Goal: Information Seeking & Learning: Find contact information

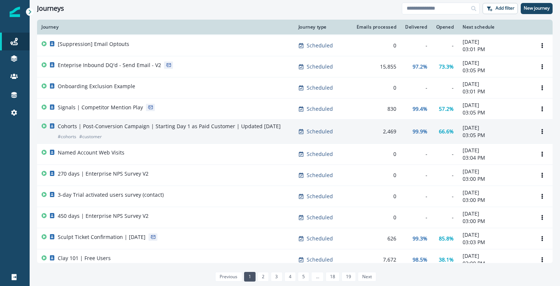
scroll to position [350, 0]
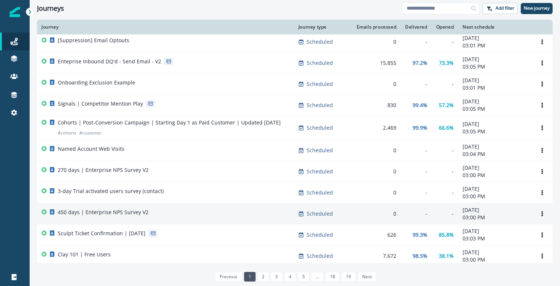
click at [172, 219] on div "450 days | Enterprise NPS Survey V2" at bounding box center [165, 214] width 248 height 10
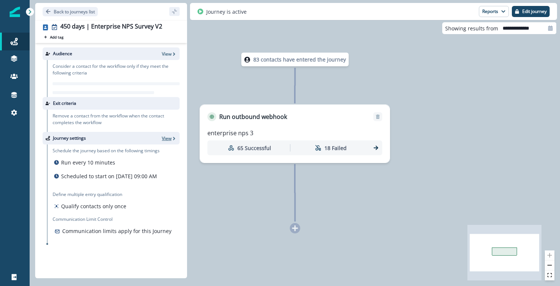
click at [167, 139] on p "View" at bounding box center [167, 138] width 10 height 6
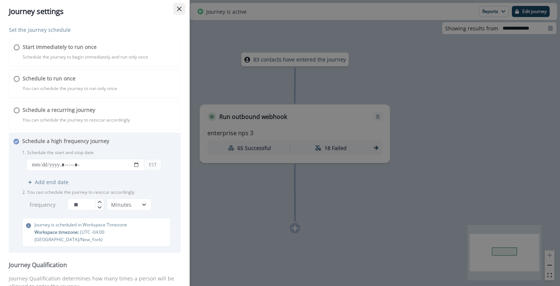
click at [180, 14] on button "Close" at bounding box center [179, 9] width 12 height 12
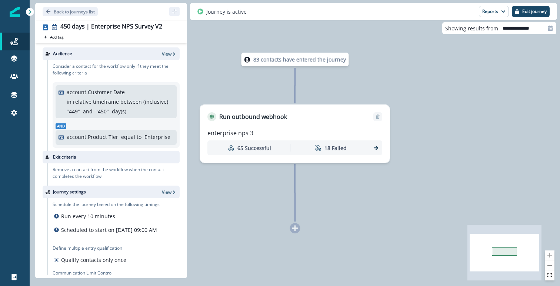
click at [162, 55] on p "View" at bounding box center [167, 54] width 10 height 6
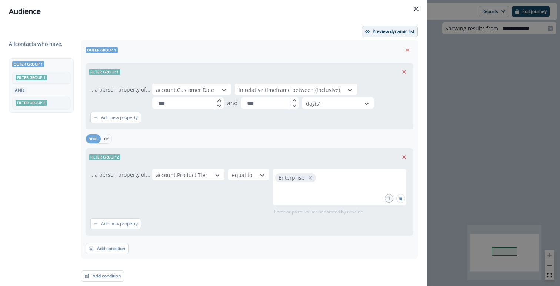
click at [378, 34] on p "Preview dynamic list" at bounding box center [394, 31] width 42 height 5
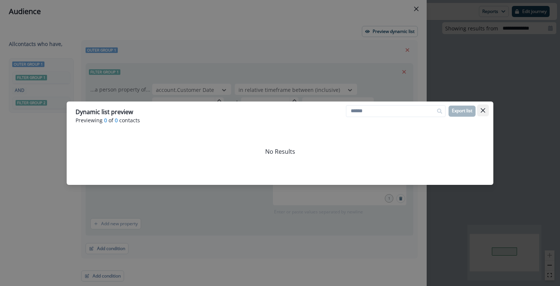
click at [484, 109] on icon "Close" at bounding box center [483, 110] width 4 height 4
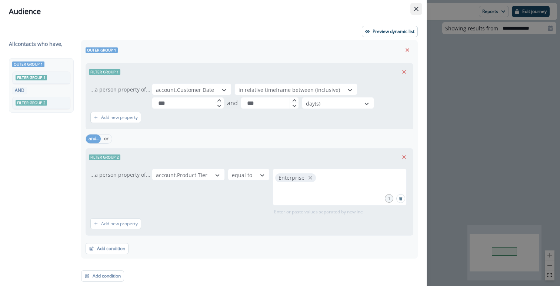
click at [417, 8] on icon "Close" at bounding box center [416, 9] width 4 height 4
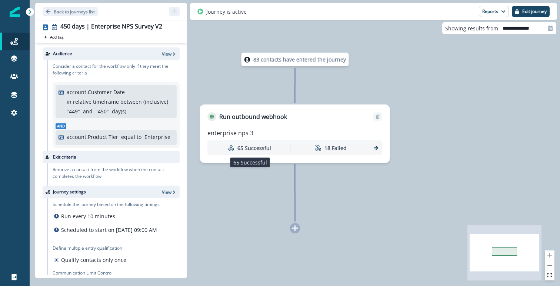
click at [253, 150] on p "65 Successful" at bounding box center [254, 148] width 34 height 8
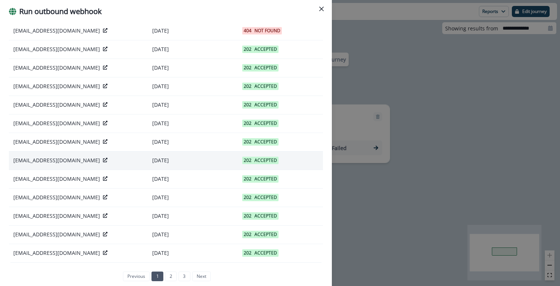
scroll to position [389, 0]
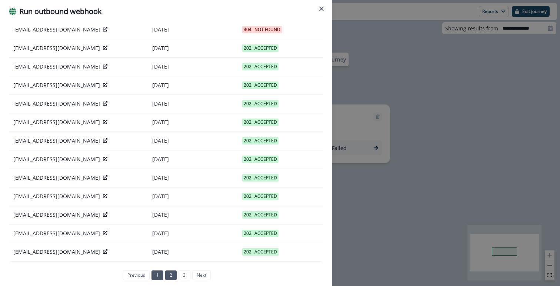
click at [171, 276] on link "2" at bounding box center [170, 275] width 11 height 10
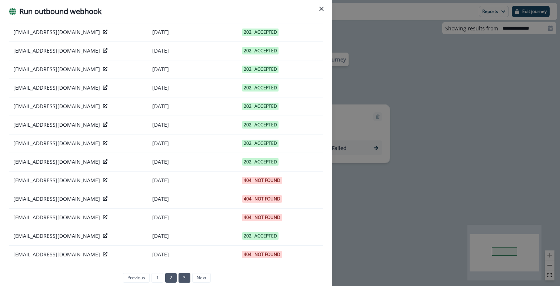
click at [182, 275] on link "3" at bounding box center [184, 278] width 11 height 10
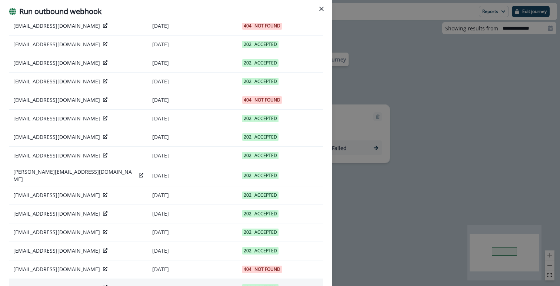
scroll to position [259, 0]
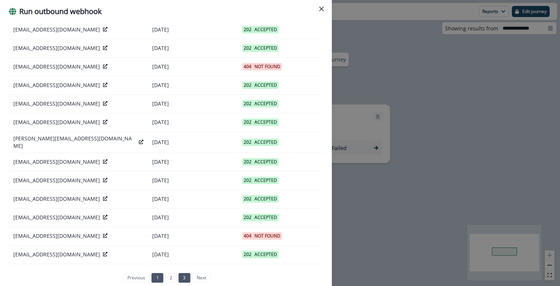
click at [159, 274] on link "1" at bounding box center [157, 278] width 11 height 10
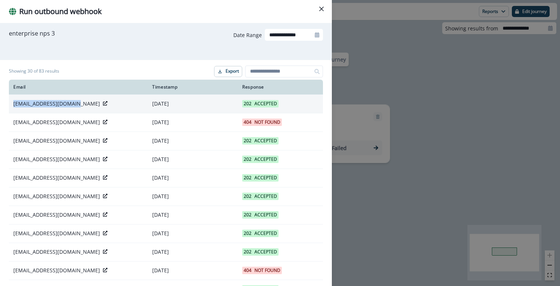
drag, startPoint x: 13, startPoint y: 103, endPoint x: 79, endPoint y: 106, distance: 66.0
click at [79, 106] on td "[EMAIL_ADDRESS][DOMAIN_NAME]" at bounding box center [78, 103] width 139 height 19
copy p "[EMAIL_ADDRESS][DOMAIN_NAME]"
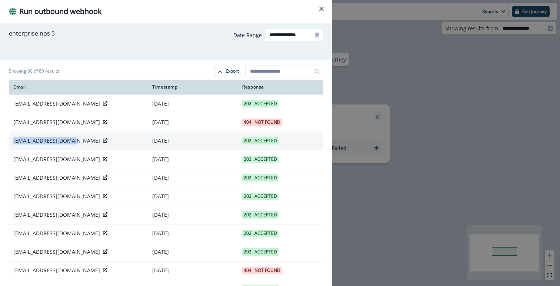
drag, startPoint x: 78, startPoint y: 141, endPoint x: 9, endPoint y: 142, distance: 68.6
click at [9, 142] on td "[EMAIL_ADDRESS][DOMAIN_NAME]" at bounding box center [78, 141] width 139 height 19
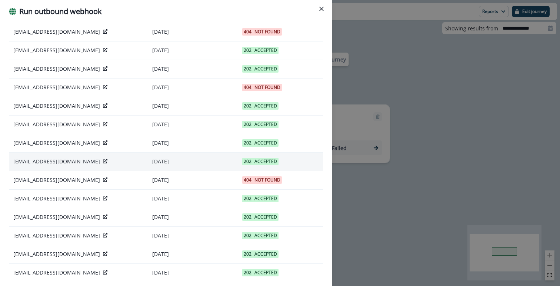
scroll to position [389, 0]
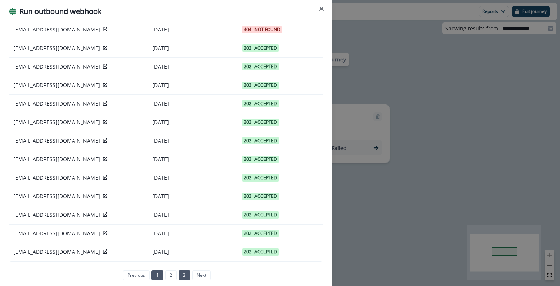
click at [181, 275] on link "3" at bounding box center [184, 275] width 11 height 10
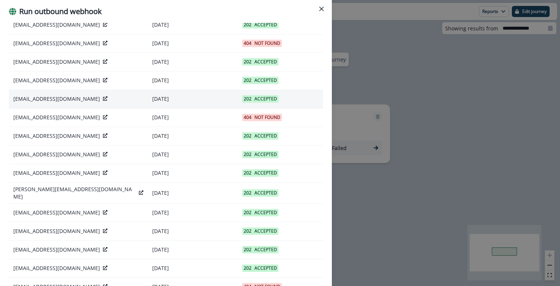
scroll to position [259, 0]
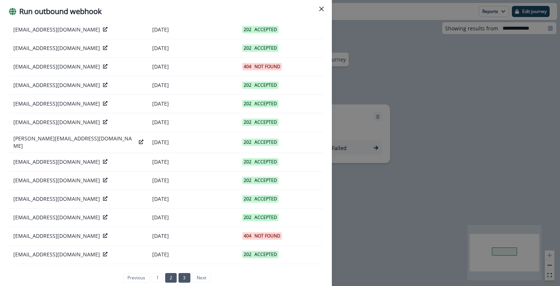
click at [173, 273] on link "2" at bounding box center [170, 278] width 11 height 10
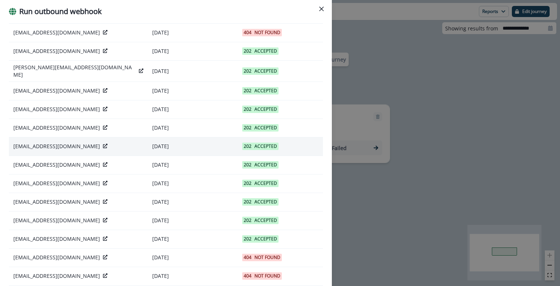
scroll to position [389, 0]
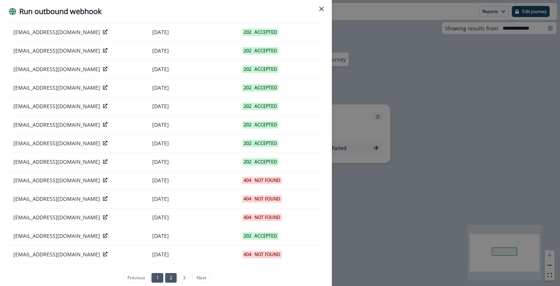
click at [159, 277] on link "1" at bounding box center [157, 278] width 11 height 10
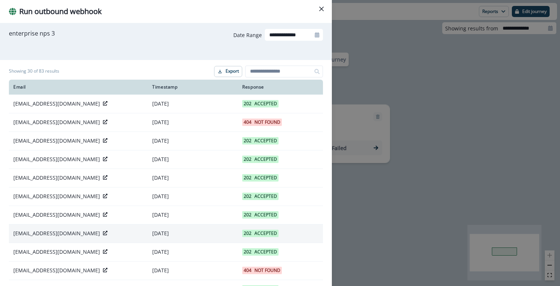
scroll to position [149, 0]
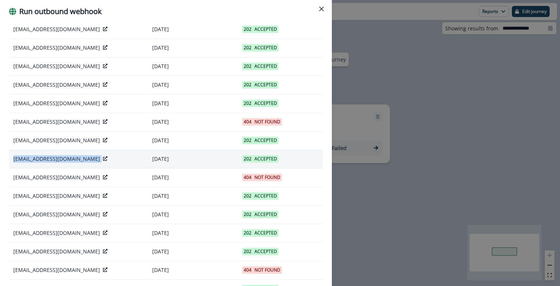
drag, startPoint x: 20, startPoint y: 159, endPoint x: 84, endPoint y: 163, distance: 64.2
click at [84, 163] on td "[EMAIL_ADDRESS][DOMAIN_NAME]" at bounding box center [78, 159] width 139 height 19
copy div "[EMAIL_ADDRESS][DOMAIN_NAME]"
click at [319, 10] on icon "Close" at bounding box center [321, 9] width 4 height 4
